Goal: Go to known website: Access a specific website the user already knows

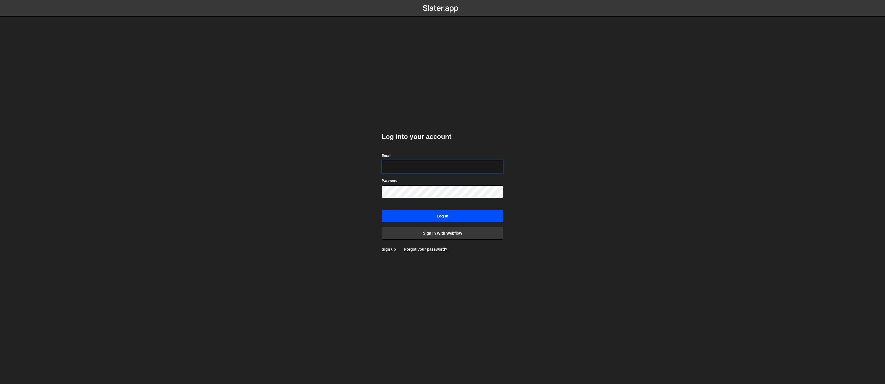
type input "yash@basepowercompany.com"
click at [456, 220] on input "Log in" at bounding box center [443, 215] width 122 height 13
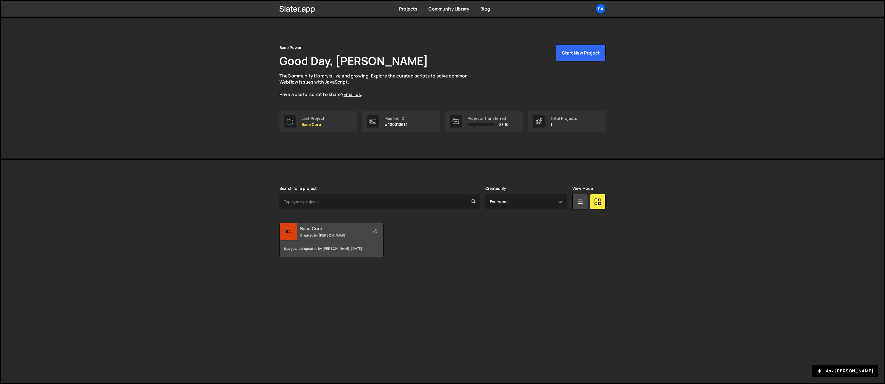
click at [335, 233] on small "Created by [PERSON_NAME]" at bounding box center [333, 235] width 67 height 5
